Goal: Information Seeking & Learning: Check status

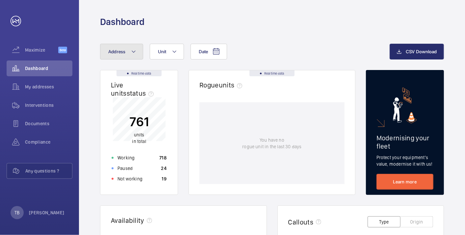
click at [127, 46] on button "Address" at bounding box center [121, 52] width 43 height 16
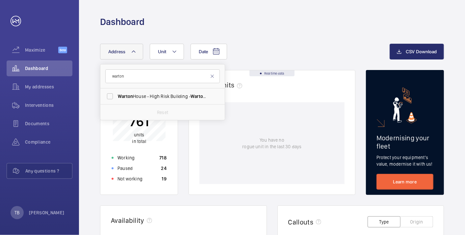
type input "warton"
click at [251, 48] on div "Date Address [GEOGRAPHIC_DATA] - High [STREET_ADDRESS] Reset Unit" at bounding box center [244, 52] width 289 height 16
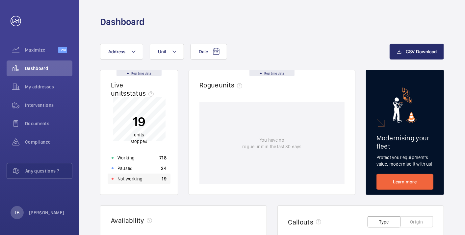
click at [147, 179] on div "Not working 19" at bounding box center [139, 179] width 63 height 11
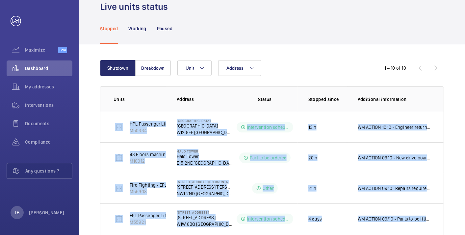
scroll to position [225, 0]
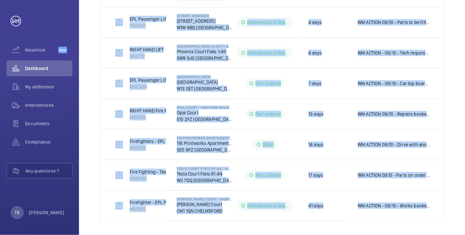
drag, startPoint x: 112, startPoint y: 151, endPoint x: 445, endPoint y: 213, distance: 338.7
click at [445, 213] on div "Shutdown Breakdown Address Unit 1 – 10 of 10 Units Address Status Stopped since…" at bounding box center [272, 42] width 386 height 389
copy tbody "HPL Passenger Lift M50334 [GEOGRAPHIC_DATA] Intervention scheduled 13 h WM ACTI…"
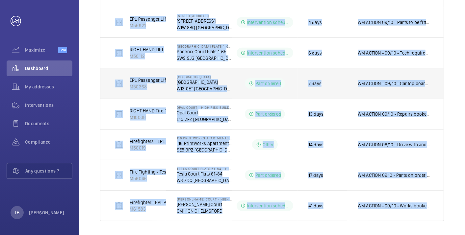
scroll to position [0, 0]
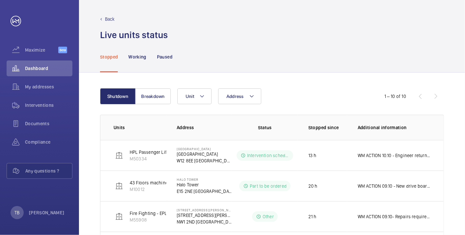
click at [209, 59] on div "Stopped Working Paused" at bounding box center [272, 56] width 344 height 31
click at [158, 94] on button "Breakdown" at bounding box center [153, 96] width 36 height 16
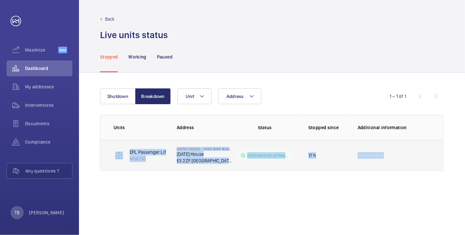
drag, startPoint x: 112, startPoint y: 150, endPoint x: 430, endPoint y: 169, distance: 318.6
click at [0, 0] on tr "EPL Passenger Lift M56130 [DATE] House - High Risk Building [DATE] House E3 2ZF…" at bounding box center [0, 0] width 0 height 0
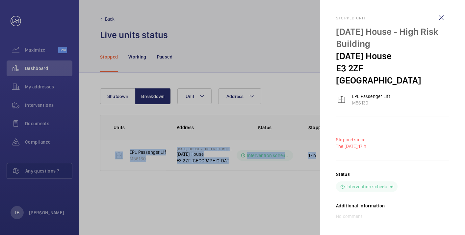
copy tr "EPL Passenger Lift M56130 [DATE] House - High Risk Building [DATE] House E3 2ZF…"
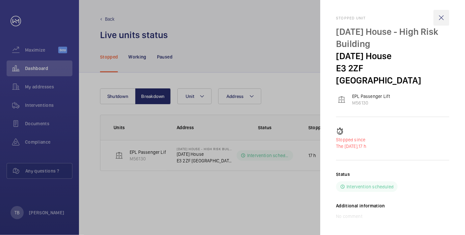
click at [441, 16] on wm-front-icon-button at bounding box center [441, 18] width 16 height 16
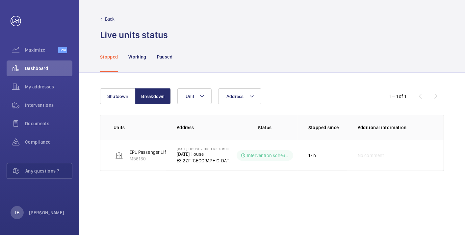
click at [304, 199] on div "Shutdown Breakdown Address Unit 1 – 1 of 1 Units Address Status Stopped since A…" at bounding box center [272, 154] width 386 height 162
click at [166, 53] on div "Paused" at bounding box center [164, 56] width 15 height 31
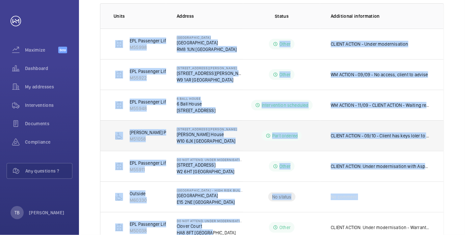
scroll to position [225, 0]
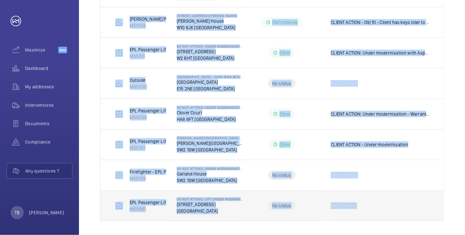
drag, startPoint x: 109, startPoint y: 37, endPoint x: 402, endPoint y: 216, distance: 343.1
click at [0, 0] on tbody "EPL Passenger Lift M55998 [GEOGRAPHIC_DATA] [GEOGRAPHIC_DATA] [GEOGRAPHIC_DATA]…" at bounding box center [0, 0] width 0 height 0
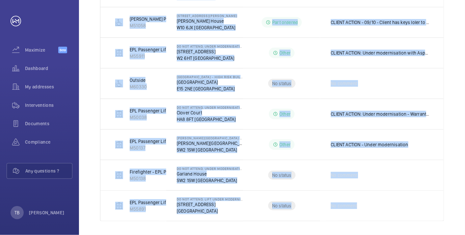
copy tbody "EPL Passenger Lift M55998 [GEOGRAPHIC_DATA] [GEOGRAPHIC_DATA] RM8 1UN [GEOGRAPH…"
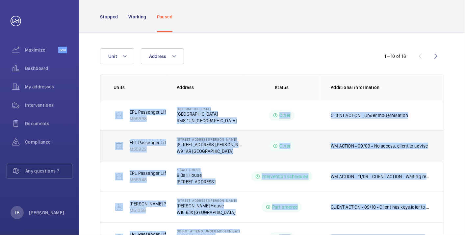
scroll to position [36, 0]
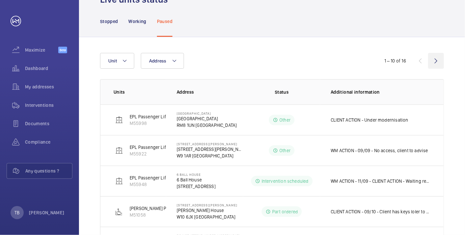
click at [438, 60] on wm-front-icon-button at bounding box center [436, 61] width 16 height 16
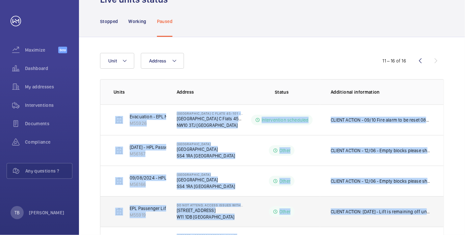
scroll to position [103, 0]
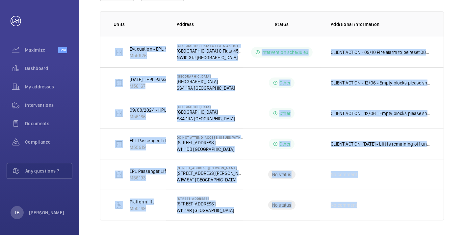
drag, startPoint x: 108, startPoint y: 113, endPoint x: 381, endPoint y: 226, distance: 295.3
click at [381, 226] on div "Address Unit 11 – 16 of 16 Units Address Status Additional information Evacuati…" at bounding box center [272, 102] width 386 height 267
copy tbody "Evacuation - EPL No 4 Flats 45-101 R/h M55926 [STREET_ADDRESS] Intervention sch…"
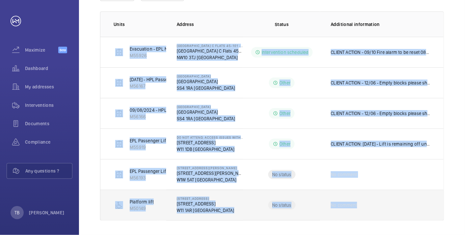
scroll to position [0, 0]
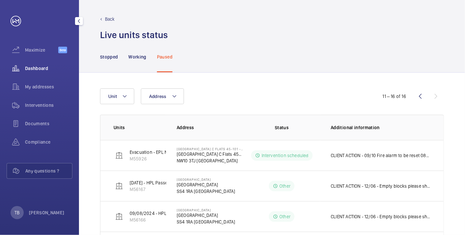
click at [49, 65] on span "Dashboard" at bounding box center [48, 68] width 47 height 7
